Goal: Communication & Community: Share content

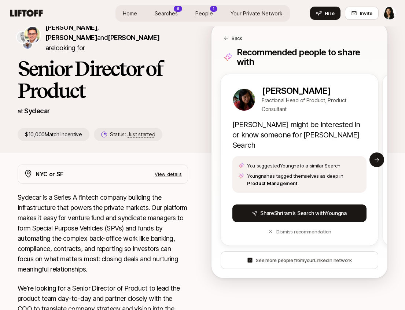
scroll to position [95, 0]
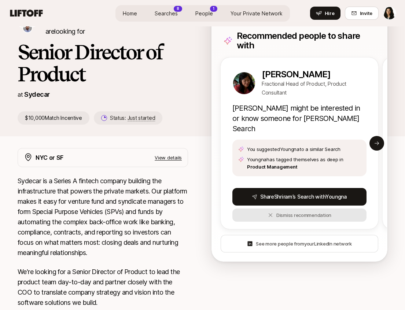
click at [283, 209] on button "Dismiss recommendation" at bounding box center [300, 215] width 134 height 13
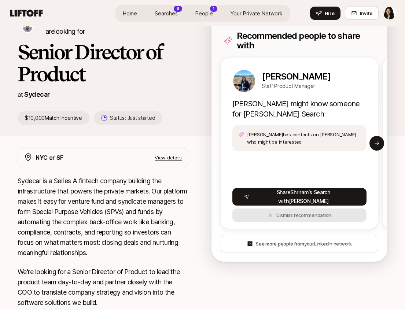
click at [283, 209] on button "Dismiss recommendation" at bounding box center [300, 215] width 134 height 13
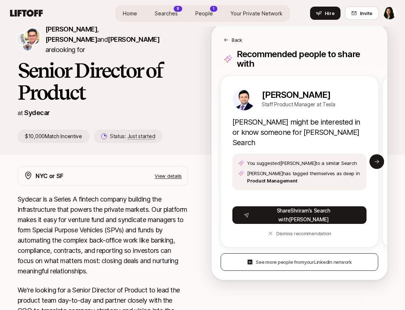
scroll to position [72, 0]
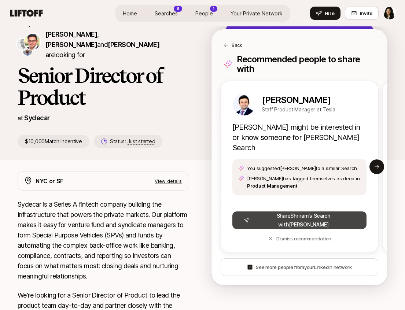
click at [298, 212] on button "Share [PERSON_NAME] ’s Search with [PERSON_NAME]" at bounding box center [300, 221] width 134 height 18
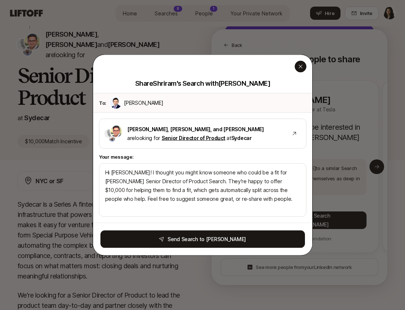
click at [302, 65] on icon "button" at bounding box center [301, 67] width 4 height 4
type textarea "Hi [PERSON_NAME]! I thought you might know someone who could be a fit for [PERS…"
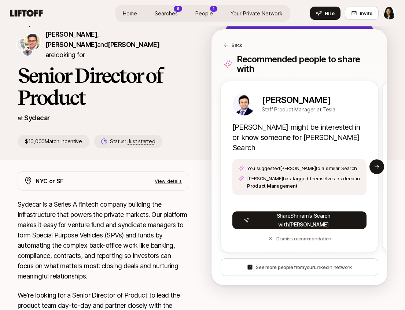
click at [226, 43] on icon at bounding box center [226, 45] width 5 height 5
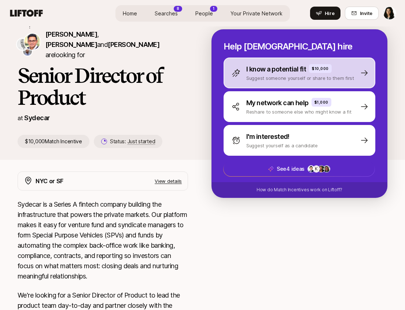
click at [277, 75] on p "Suggest someone yourself or share to them first" at bounding box center [301, 77] width 108 height 7
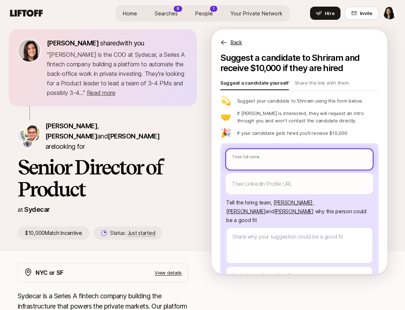
click at [260, 166] on input "text" at bounding box center [299, 159] width 147 height 21
type textarea "x"
type input "P"
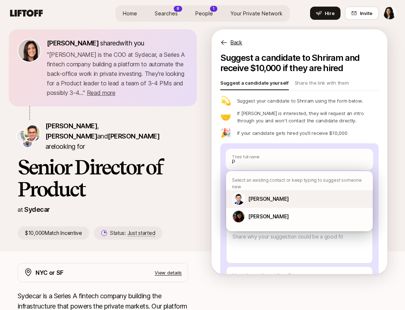
click at [259, 190] on div "[PERSON_NAME]" at bounding box center [299, 199] width 147 height 18
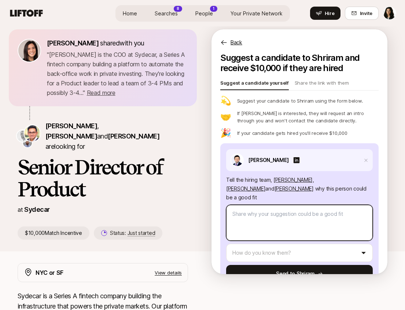
type textarea "x"
type textarea "I hired [PERSON_NAME] at Tesla & he's hardworking, thoughtful, and a wonderfull…"
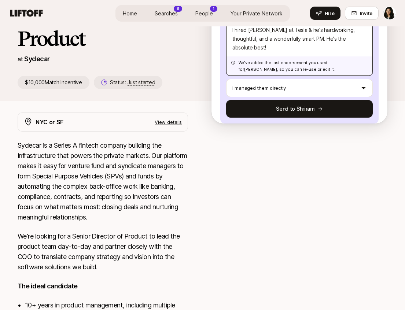
scroll to position [34, 0]
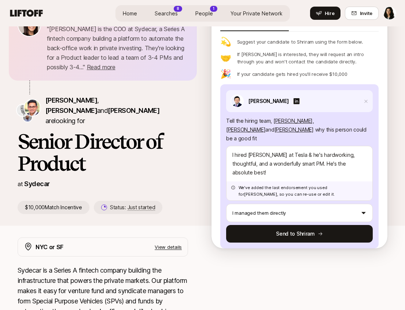
drag, startPoint x: 297, startPoint y: 225, endPoint x: 176, endPoint y: 35, distance: 225.3
click at [177, 36] on div "[PERSON_NAME] shared with you " [PERSON_NAME] is the COO at Sydecar, a Series A…" at bounding box center [203, 109] width 370 height 211
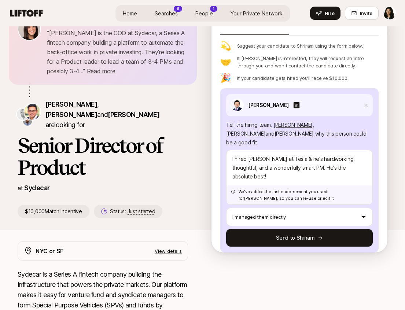
scroll to position [30, 0]
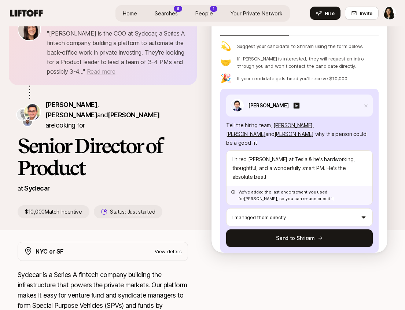
click at [116, 71] on span "Read more" at bounding box center [101, 71] width 29 height 7
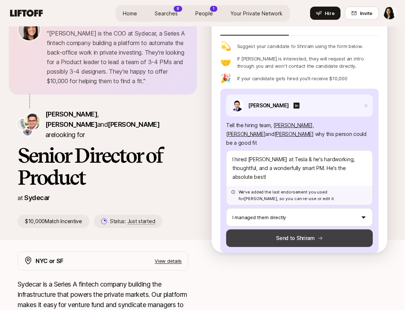
click at [287, 233] on button "Send to Shriram" at bounding box center [299, 239] width 147 height 18
type textarea "x"
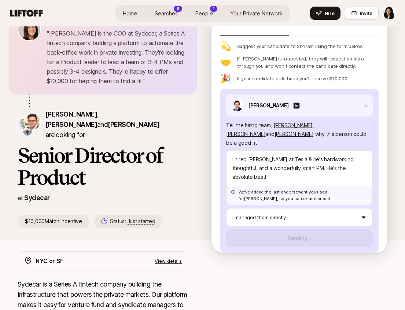
scroll to position [18, 0]
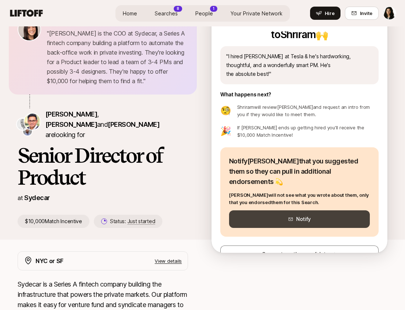
click at [306, 211] on button "Notify" at bounding box center [299, 220] width 141 height 18
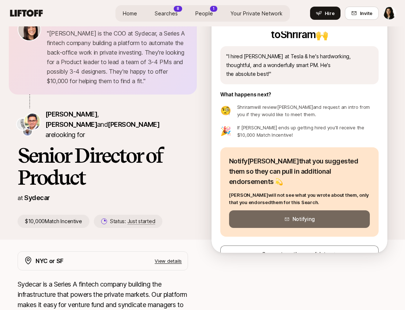
scroll to position [15, 0]
